Goal: Obtain resource: Download file/media

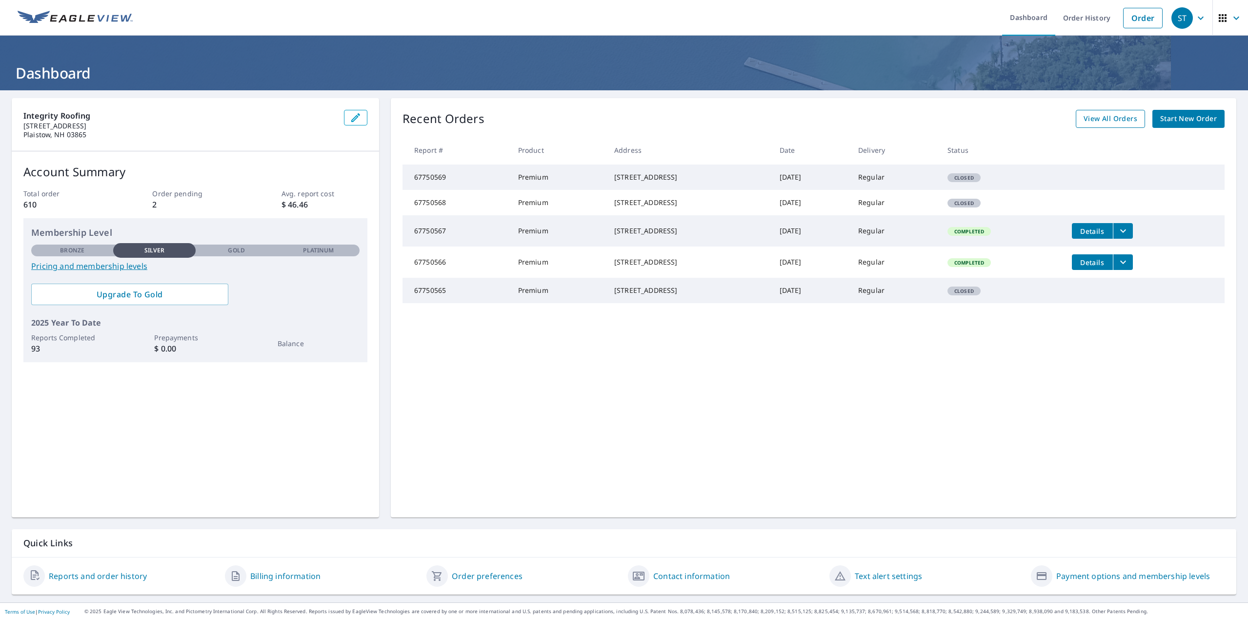
click at [1091, 119] on span "View All Orders" at bounding box center [1111, 119] width 54 height 12
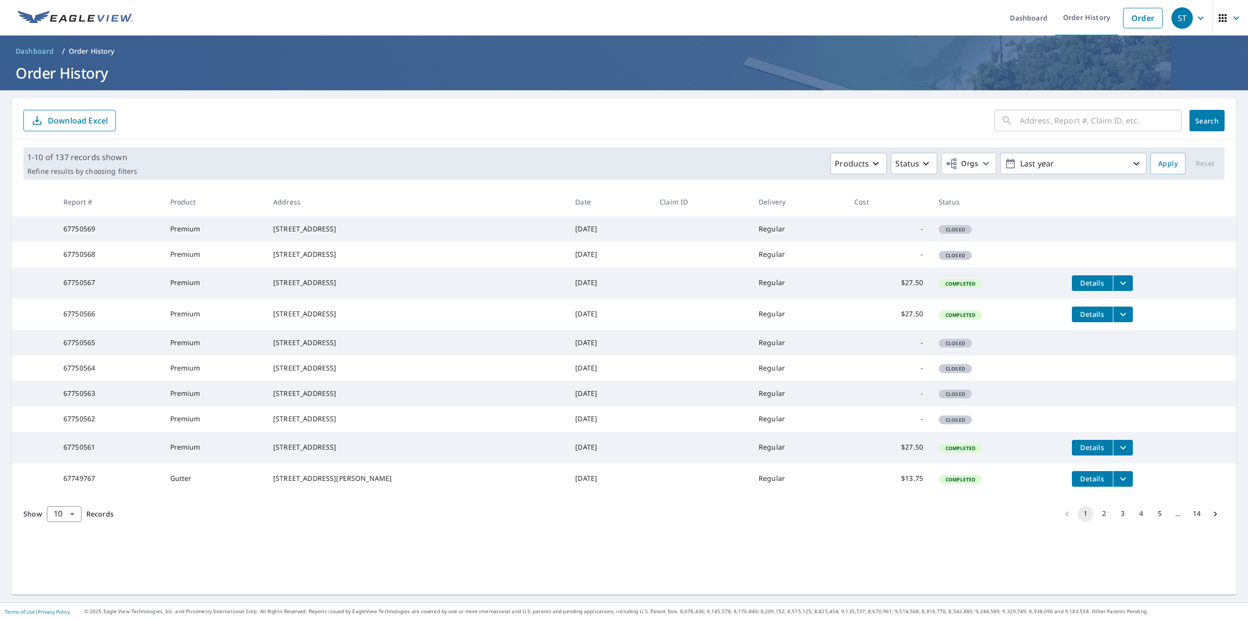
scroll to position [12, 0]
click at [1097, 522] on button "2" at bounding box center [1105, 514] width 16 height 16
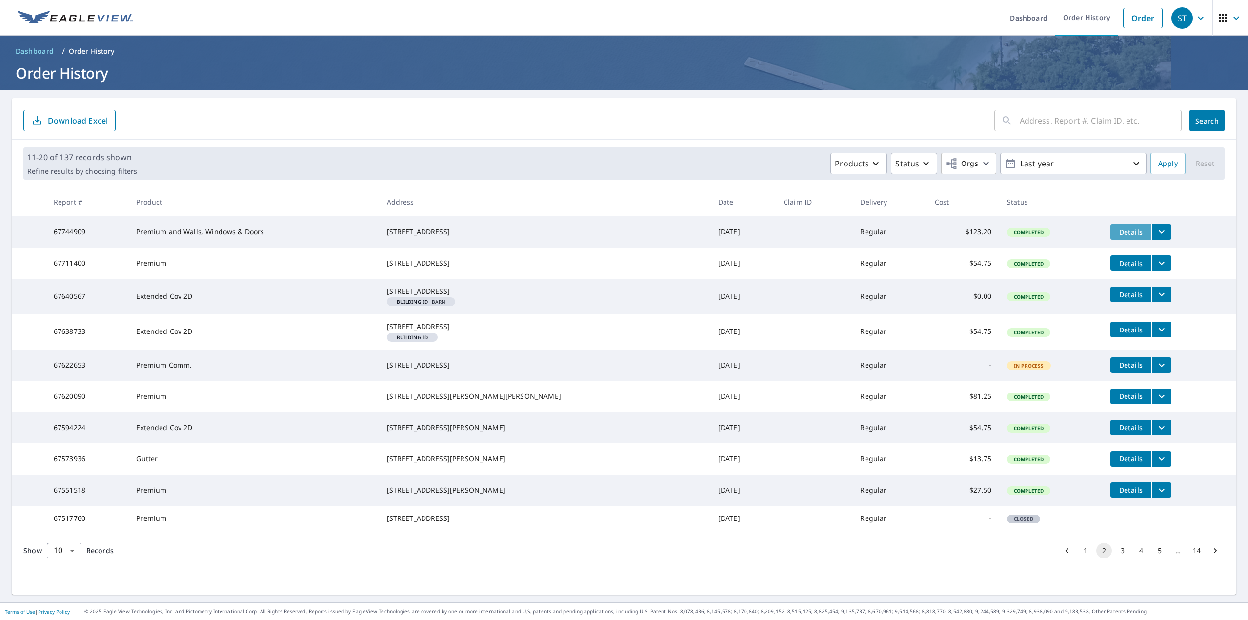
click at [1117, 231] on span "Details" at bounding box center [1131, 231] width 29 height 9
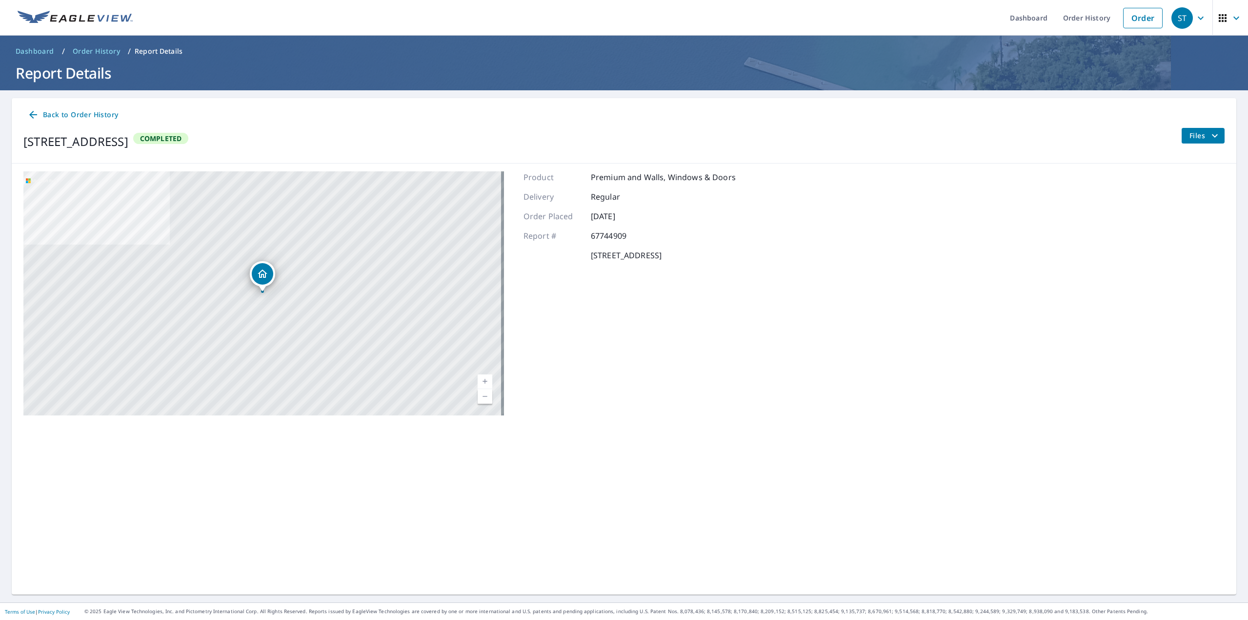
click at [1212, 136] on icon "filesDropdownBtn-67744909" at bounding box center [1215, 135] width 6 height 3
click at [1182, 204] on span "PDF" at bounding box center [1180, 205] width 31 height 12
click at [485, 398] on link "Current Level 17, Zoom Out" at bounding box center [485, 396] width 15 height 15
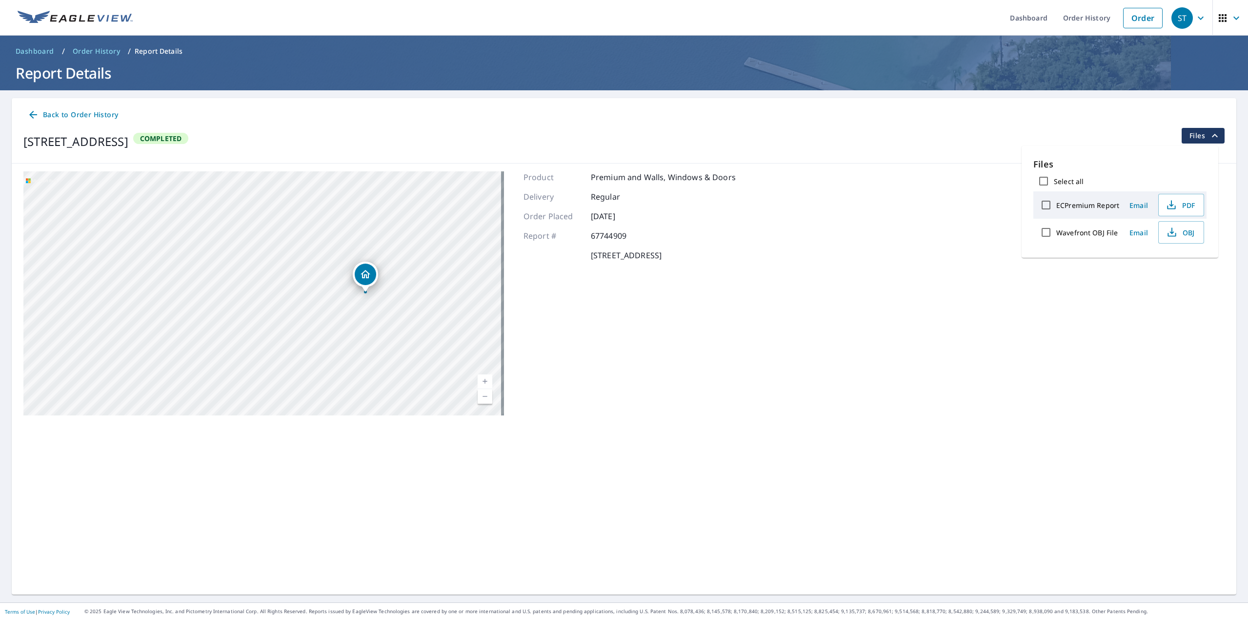
drag, startPoint x: 332, startPoint y: 304, endPoint x: 435, endPoint y: 304, distance: 103.0
click at [435, 304] on div "[STREET_ADDRESS]" at bounding box center [263, 293] width 481 height 244
drag, startPoint x: 274, startPoint y: 251, endPoint x: 171, endPoint y: 361, distance: 150.5
click at [171, 361] on div "[STREET_ADDRESS]" at bounding box center [263, 293] width 481 height 244
drag, startPoint x: 218, startPoint y: 277, endPoint x: 210, endPoint y: 331, distance: 55.1
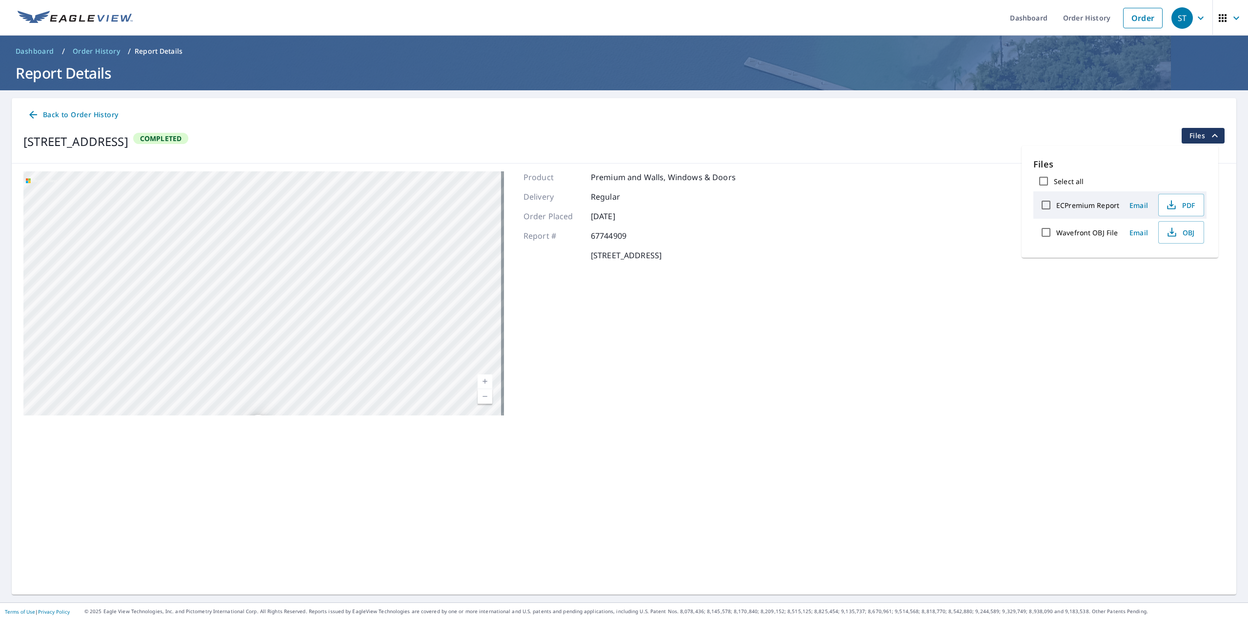
click at [211, 330] on div "[STREET_ADDRESS]" at bounding box center [263, 293] width 481 height 244
drag, startPoint x: 245, startPoint y: 349, endPoint x: 246, endPoint y: 260, distance: 88.8
click at [246, 260] on div "[STREET_ADDRESS]" at bounding box center [263, 293] width 481 height 244
click at [42, 51] on span "Dashboard" at bounding box center [35, 51] width 39 height 10
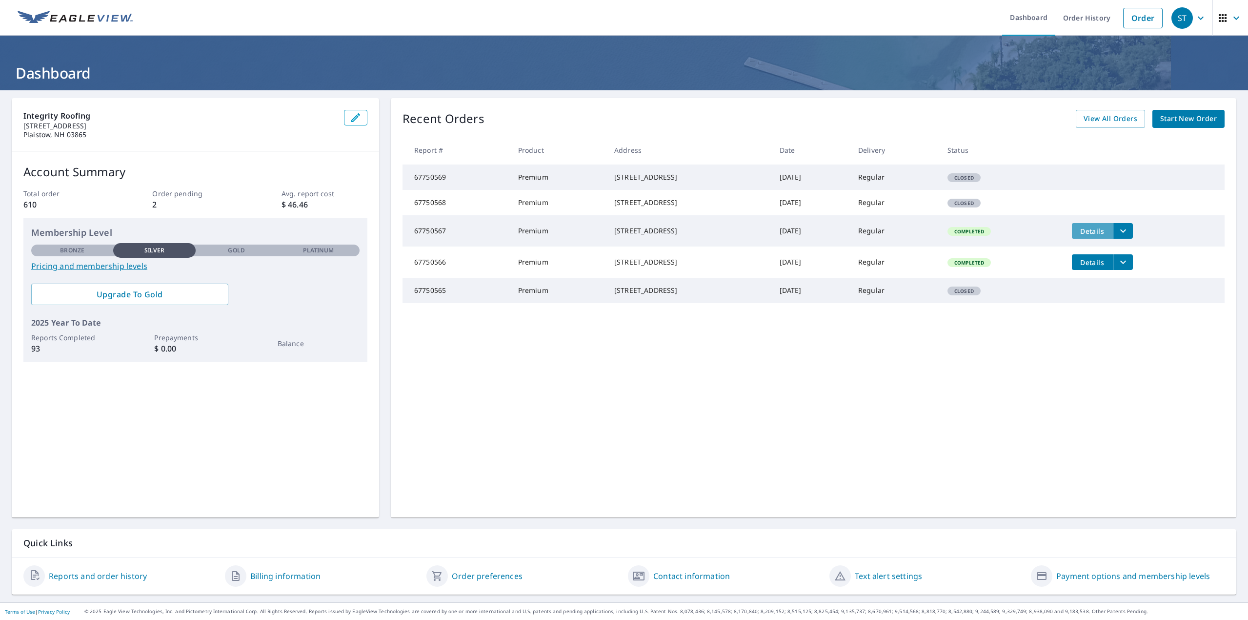
click at [1089, 236] on span "Details" at bounding box center [1092, 230] width 29 height 9
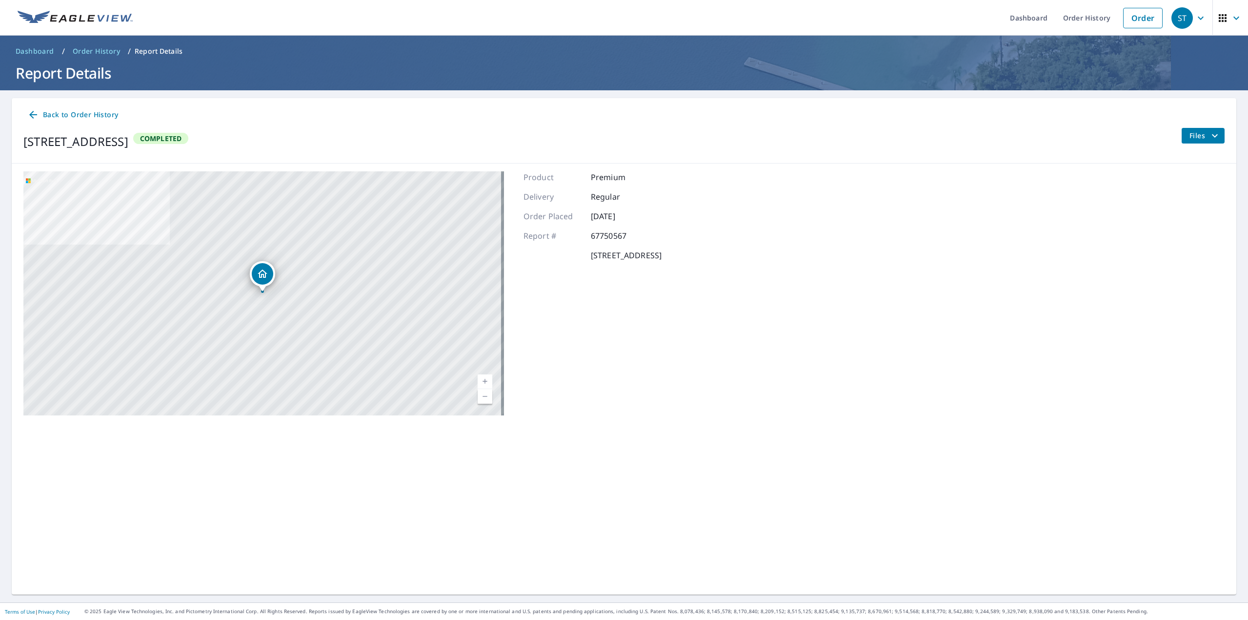
click at [1211, 134] on icon "filesDropdownBtn-67750567" at bounding box center [1215, 136] width 12 height 12
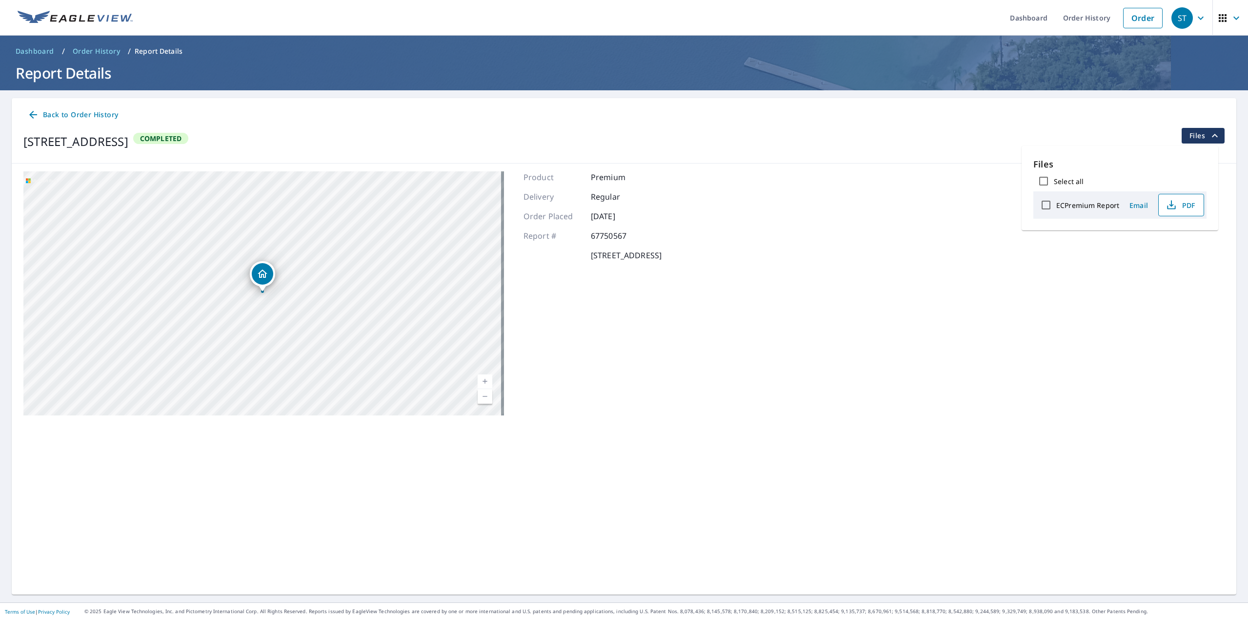
click at [1176, 205] on icon "button" at bounding box center [1172, 205] width 12 height 12
